Goal: Contribute content: Contribute content

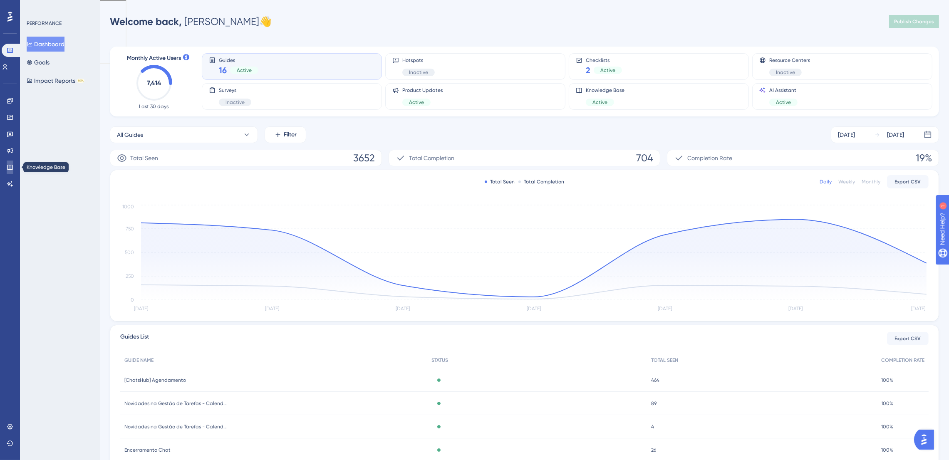
click at [7, 167] on link at bounding box center [10, 167] width 7 height 13
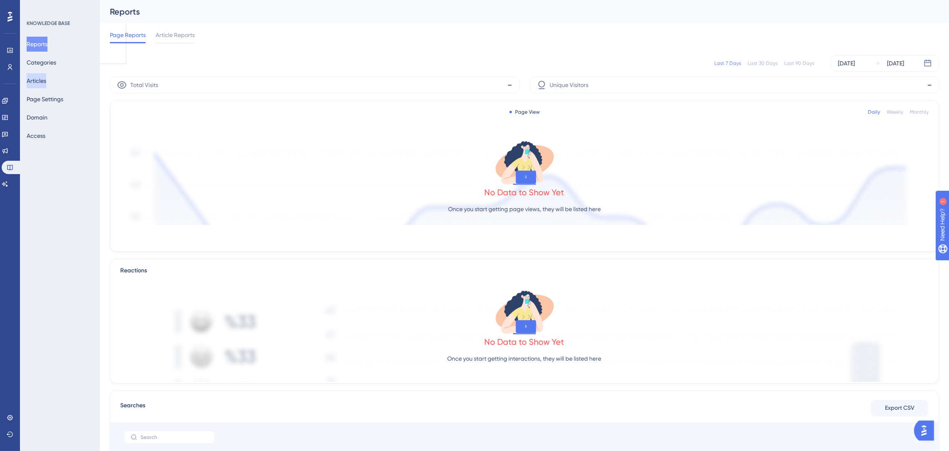
click at [46, 80] on button "Articles" at bounding box center [37, 80] width 20 height 15
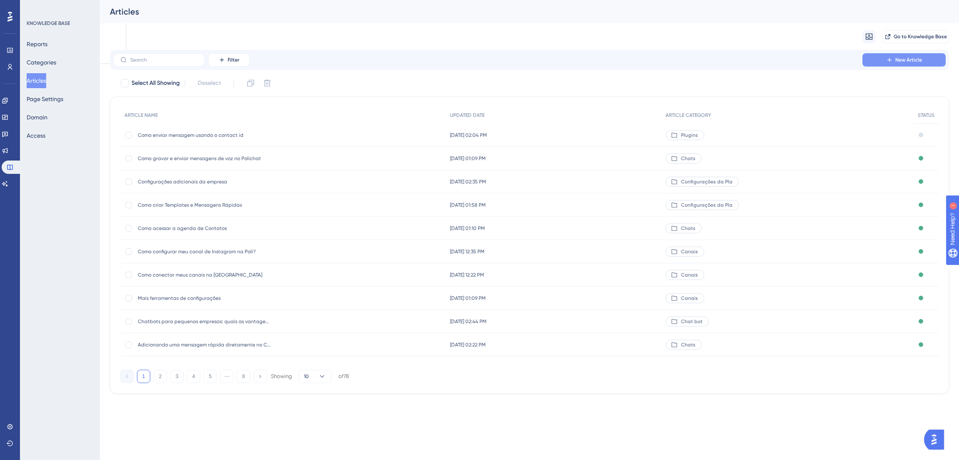
click at [913, 56] on button "New Article" at bounding box center [903, 59] width 83 height 13
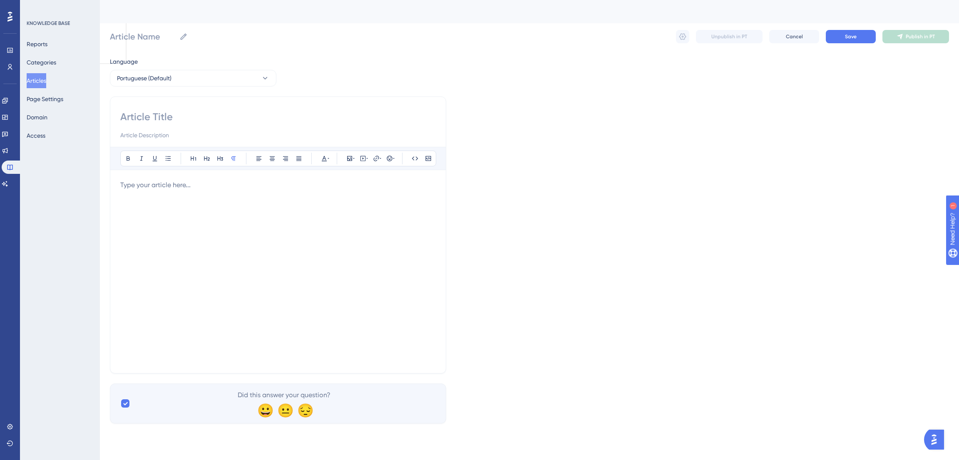
click at [189, 186] on p at bounding box center [277, 185] width 315 height 10
click at [155, 117] on input at bounding box center [277, 116] width 315 height 13
click at [129, 37] on input "Article Name" at bounding box center [143, 37] width 66 height 12
type input "Como pegar o Token"
click at [181, 121] on input at bounding box center [277, 116] width 315 height 13
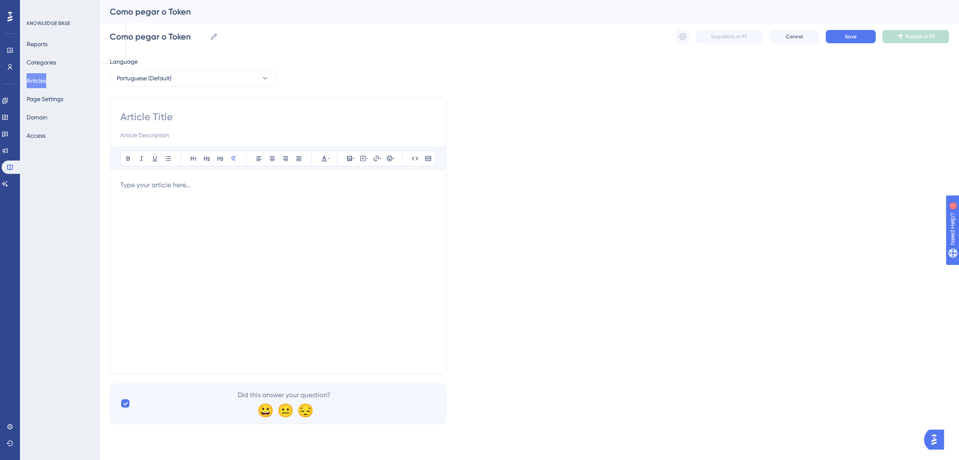
click at [184, 181] on p at bounding box center [277, 185] width 315 height 10
drag, startPoint x: 339, startPoint y: 184, endPoint x: 114, endPoint y: 186, distance: 225.5
click at [114, 186] on div "Bold Italic Underline Bullet Point Heading 1 Heading 2 Heading 3 Normal Align L…" at bounding box center [278, 235] width 336 height 277
copy span "Para pegar o token, é necessário utilizar o postman, o postman é ..."
click at [605, 83] on div "Language Portuguese (Default) Bold Italic Underline Bullet Point Heading 1 Head…" at bounding box center [529, 240] width 839 height 367
